Goal: Task Accomplishment & Management: Complete application form

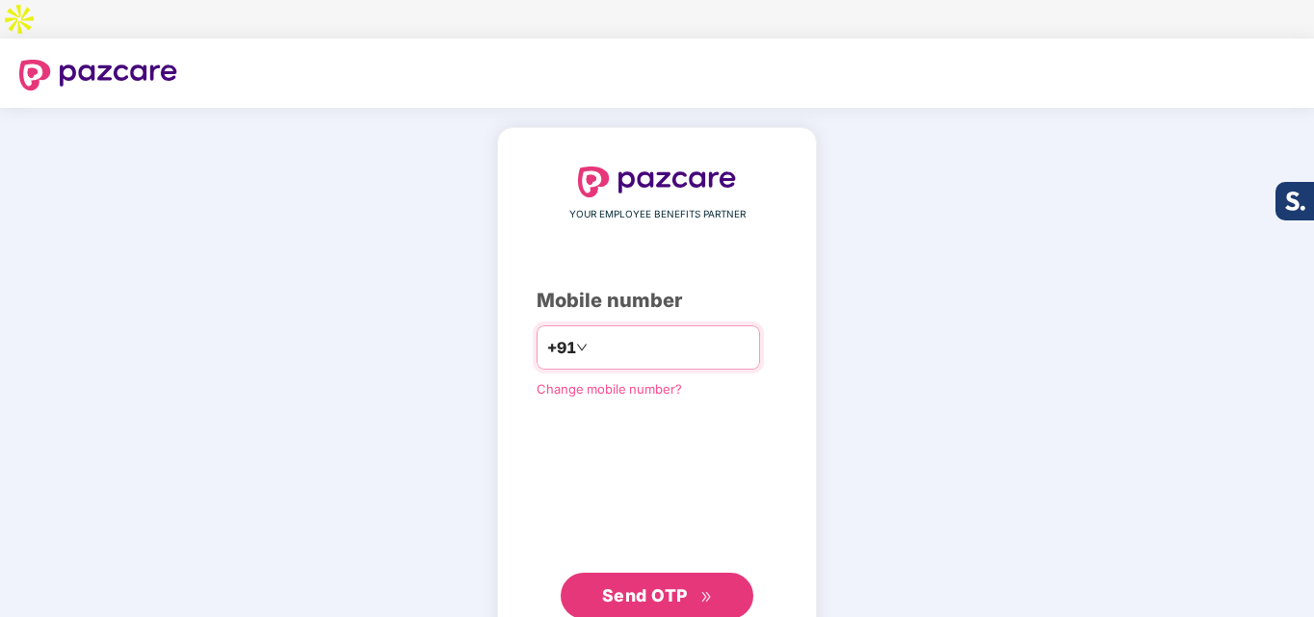
click at [602, 332] on input "number" at bounding box center [670, 347] width 158 height 31
type input "**********"
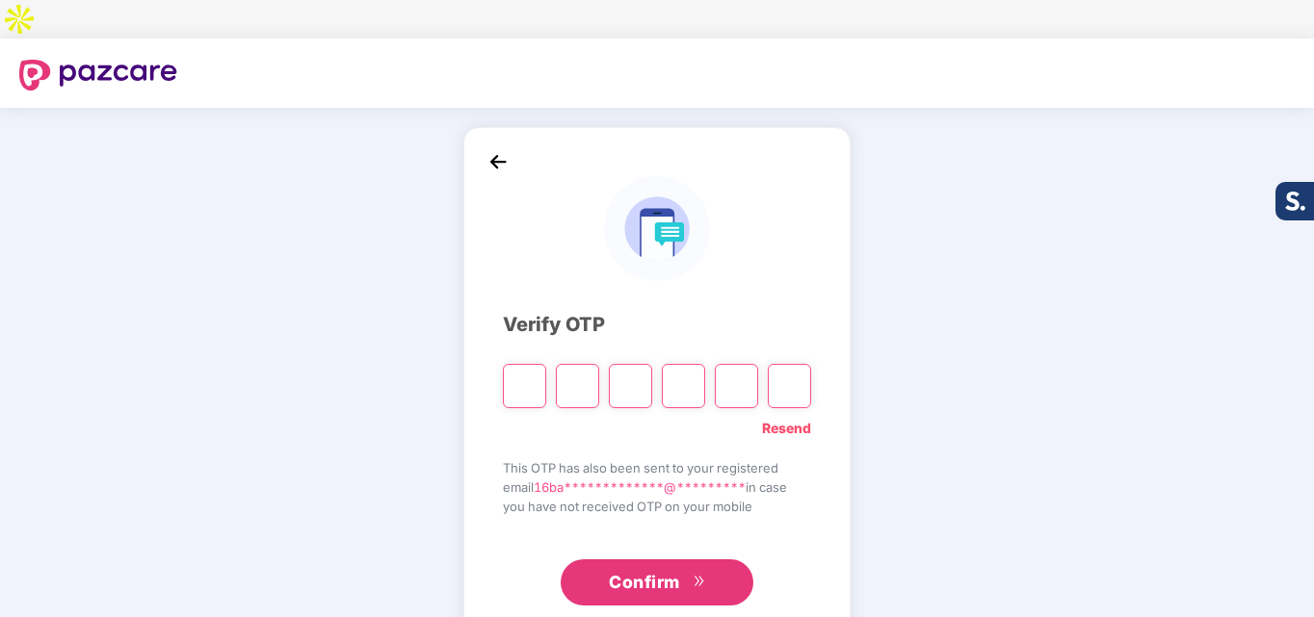
type input "*"
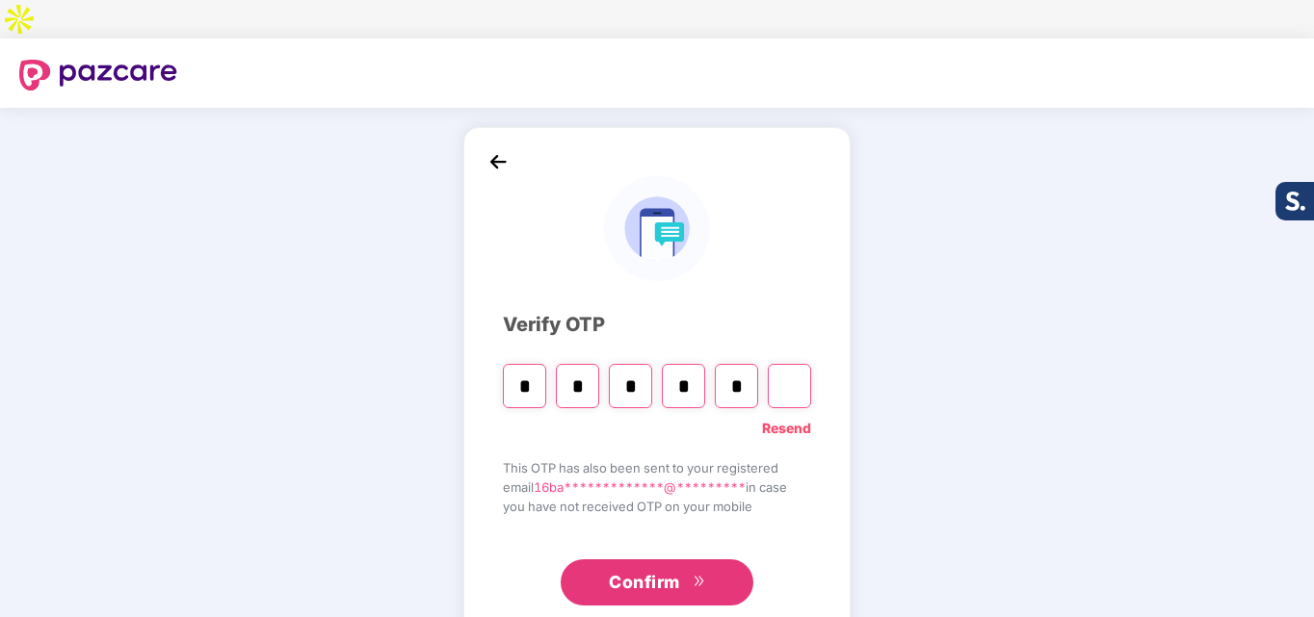
type input "*"
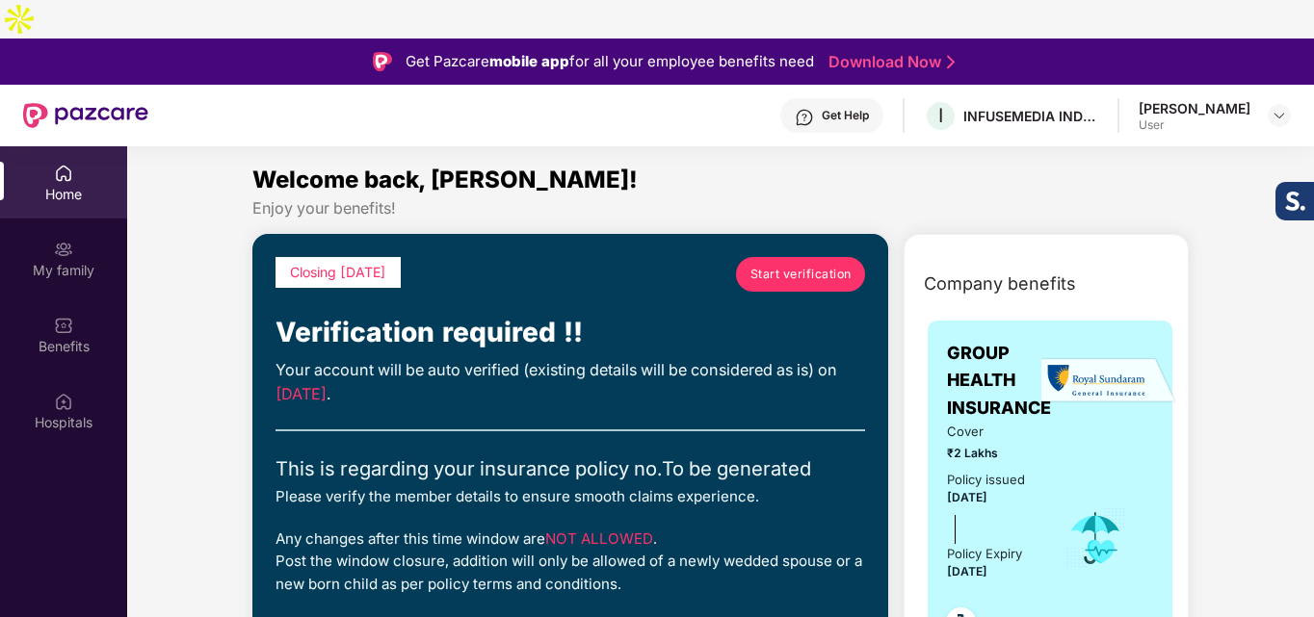
click at [773, 257] on link "Start verification" at bounding box center [800, 274] width 129 height 35
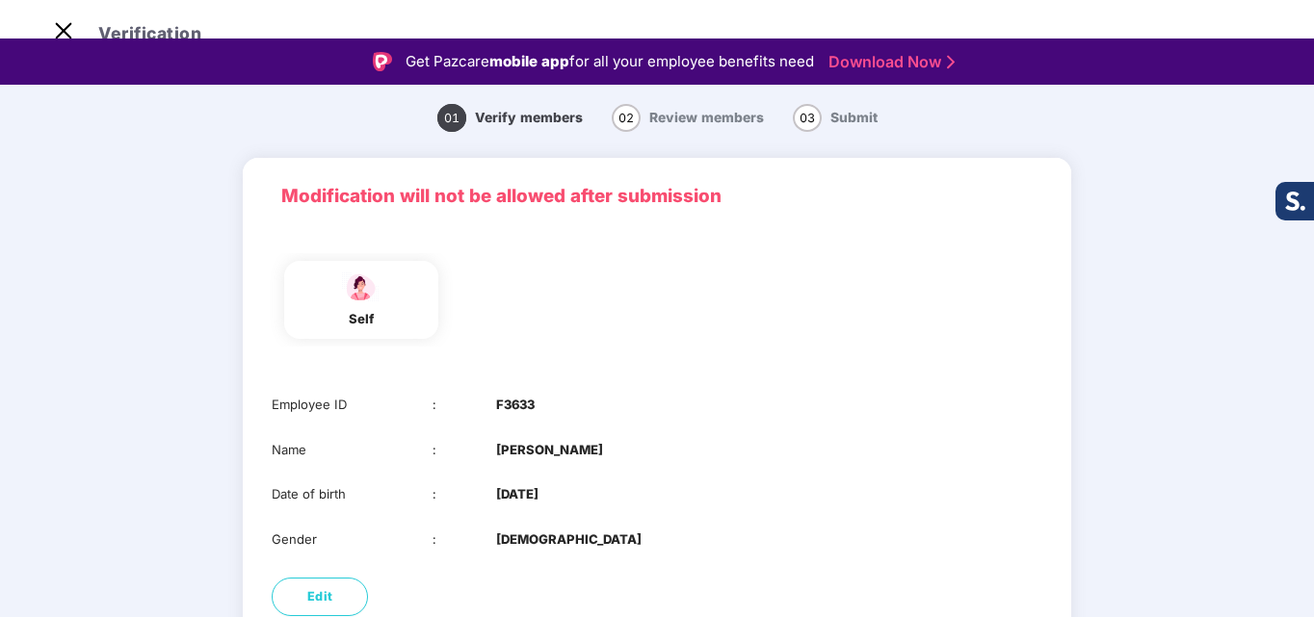
scroll to position [144, 0]
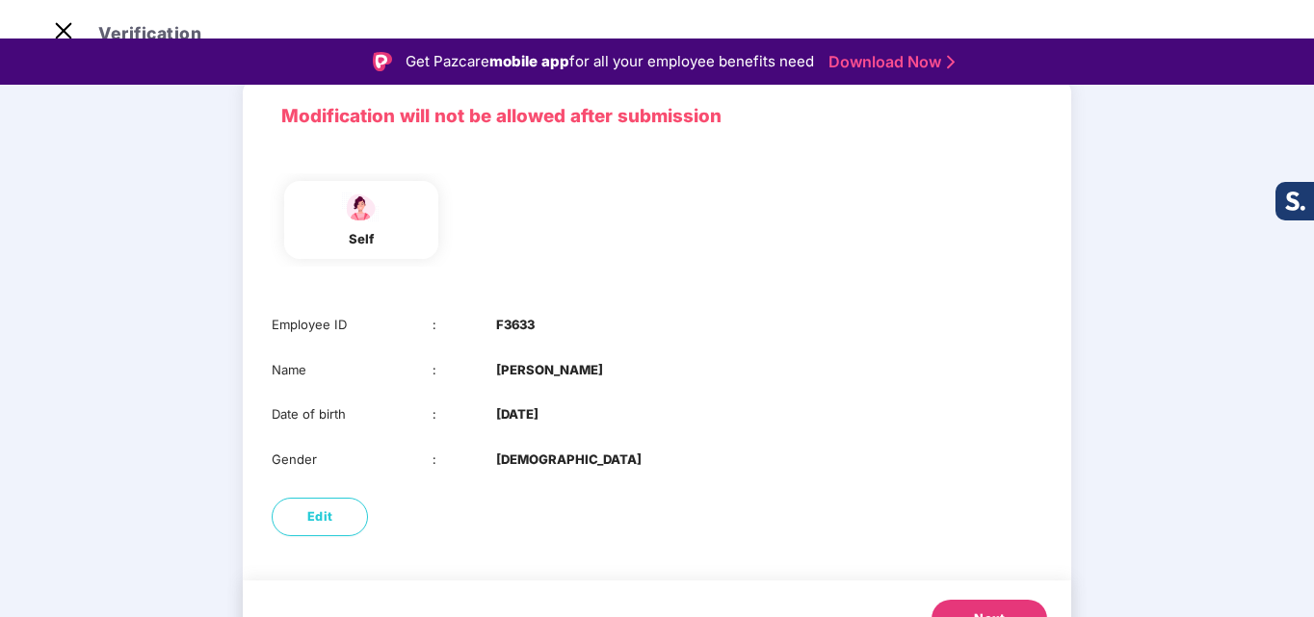
click at [972, 600] on button "Next" at bounding box center [989, 619] width 116 height 39
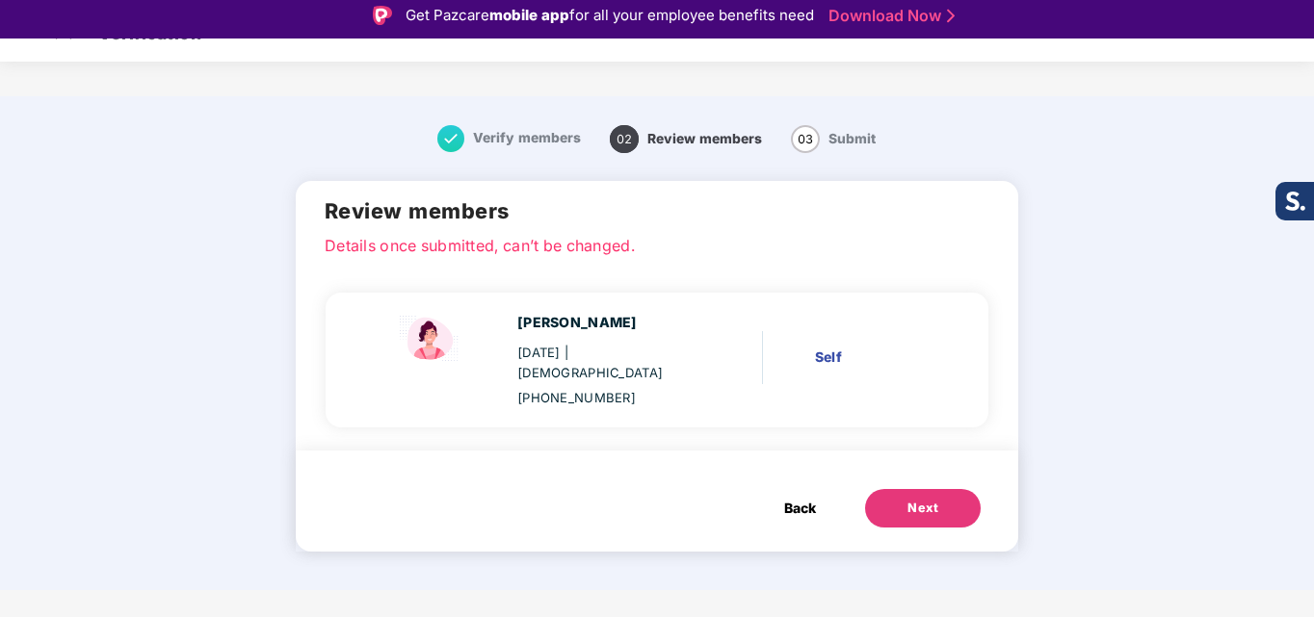
scroll to position [0, 0]
drag, startPoint x: 648, startPoint y: 282, endPoint x: 516, endPoint y: 283, distance: 131.9
click at [517, 312] on div "[PERSON_NAME]" at bounding box center [605, 322] width 177 height 21
click at [569, 343] on div "24 Apr 1995 | Female" at bounding box center [605, 362] width 177 height 39
click at [562, 343] on div "24 Apr 1995 | Female" at bounding box center [605, 362] width 177 height 39
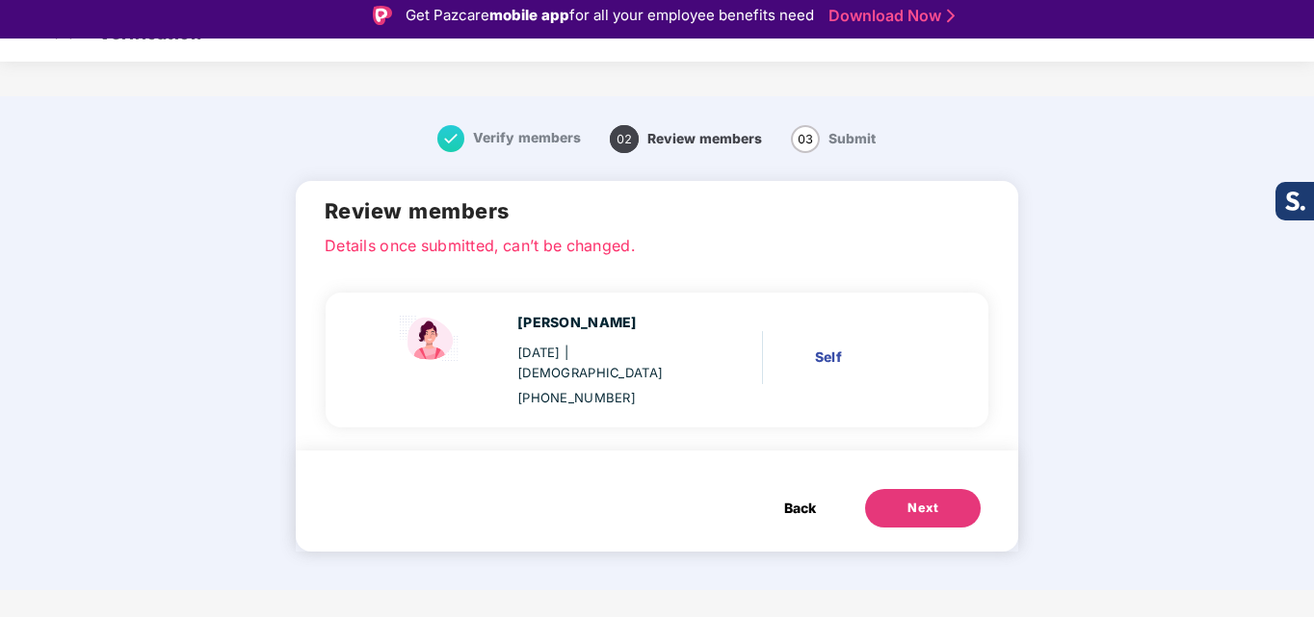
click at [562, 343] on div "24 Apr 1995 | Female" at bounding box center [605, 362] width 177 height 39
click at [916, 499] on div "Next" at bounding box center [922, 508] width 31 height 19
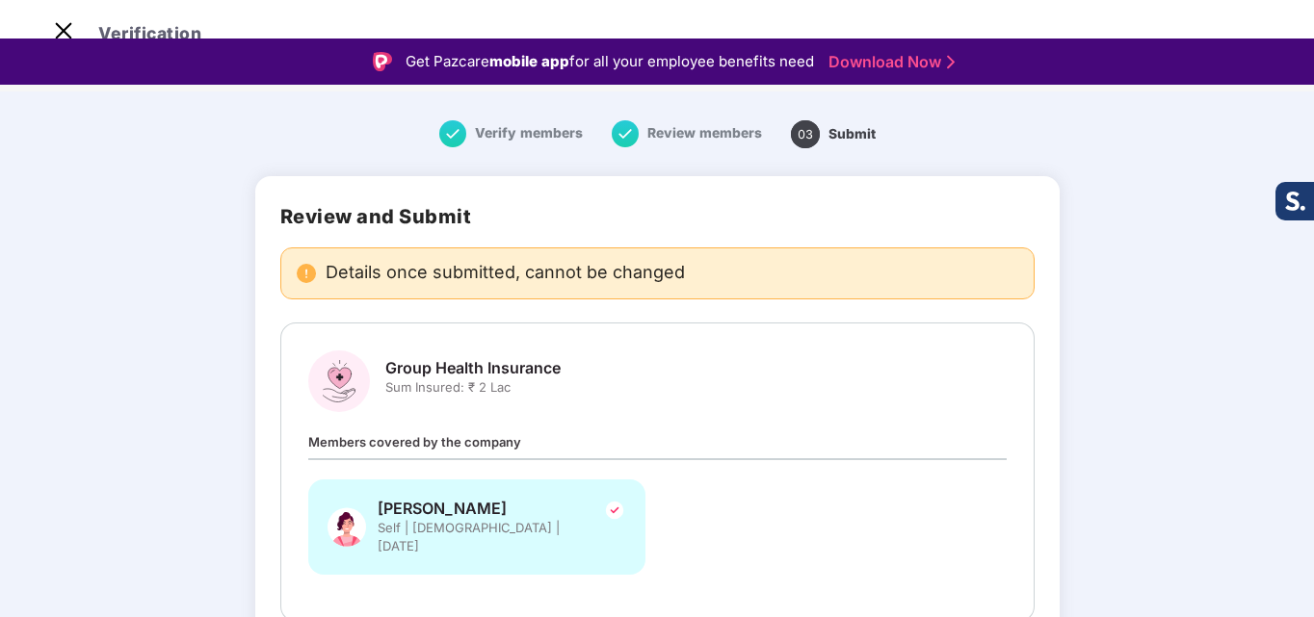
scroll to position [96, 0]
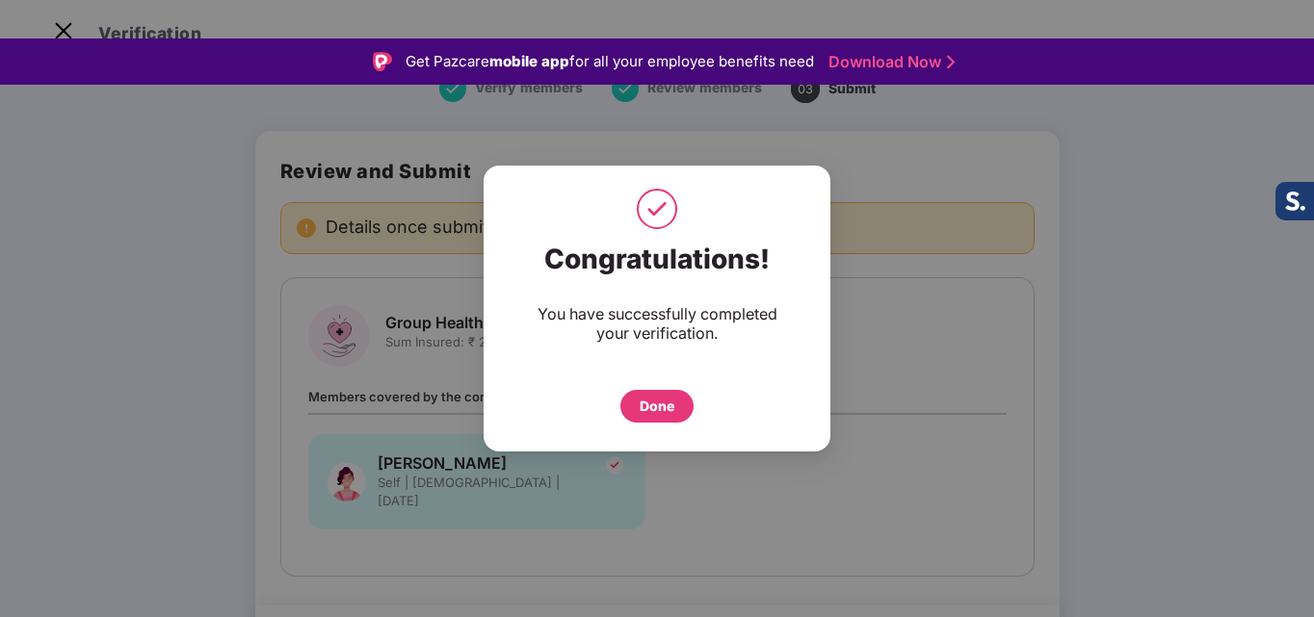
click at [636, 415] on div "Done" at bounding box center [656, 406] width 73 height 33
